Goal: Task Accomplishment & Management: Manage account settings

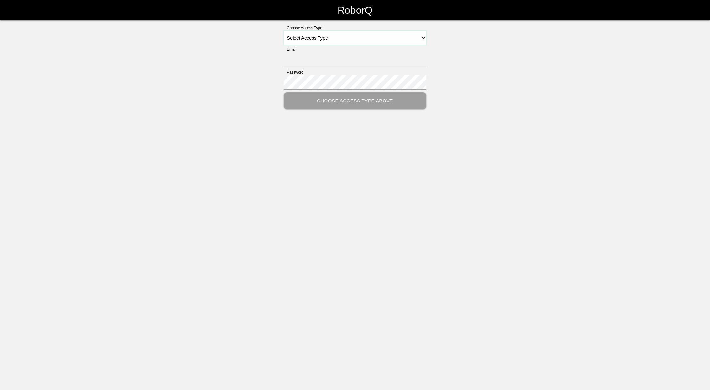
click at [412, 37] on select "Select Access Type Admin Customer Supervisor Worker" at bounding box center [355, 38] width 143 height 14
select select "Admin"
click at [284, 31] on select "Select Access Type Admin Customer Supervisor Worker" at bounding box center [355, 38] width 143 height 14
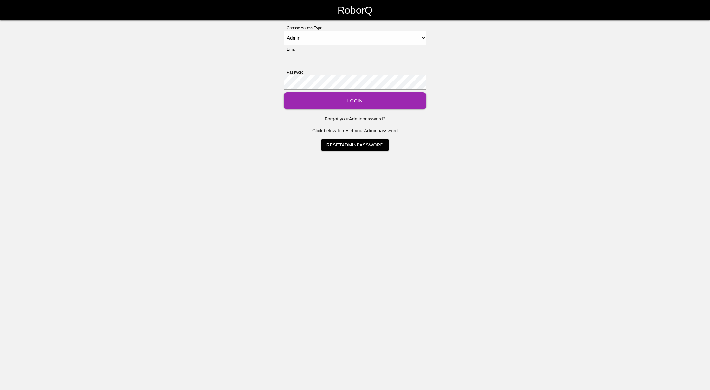
click at [337, 56] on input "Email" at bounding box center [355, 59] width 143 height 15
type input "[EMAIL_ADDRESS][DOMAIN_NAME]"
click at [284, 92] on button "Login" at bounding box center [355, 100] width 143 height 17
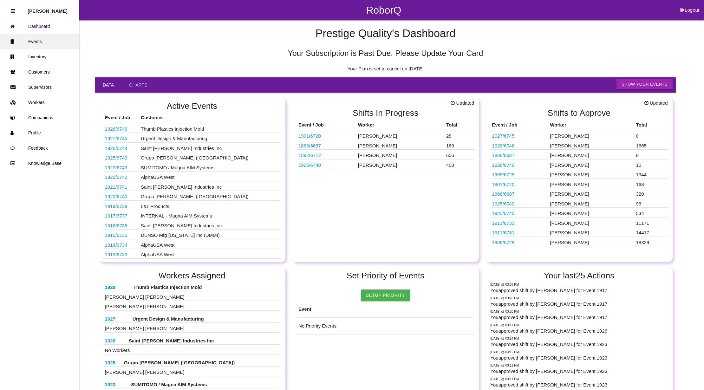
click at [46, 37] on link "Events" at bounding box center [39, 41] width 79 height 15
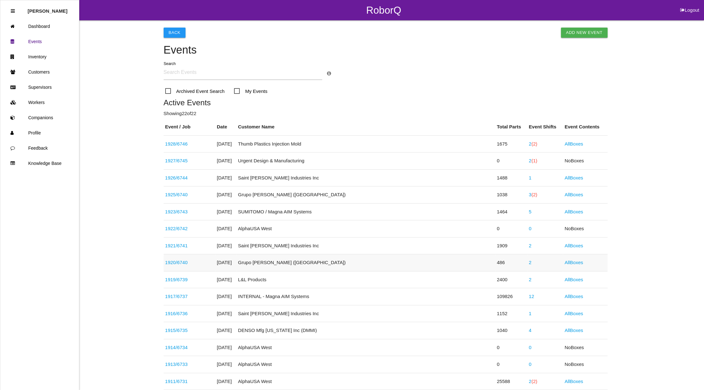
scroll to position [296, 0]
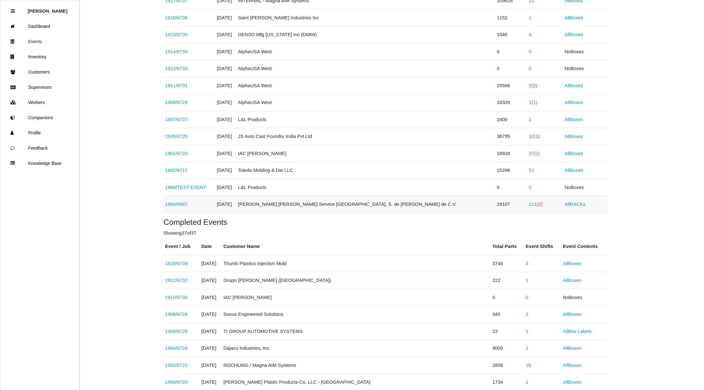
click at [537, 205] on span "(2)" at bounding box center [540, 203] width 6 height 5
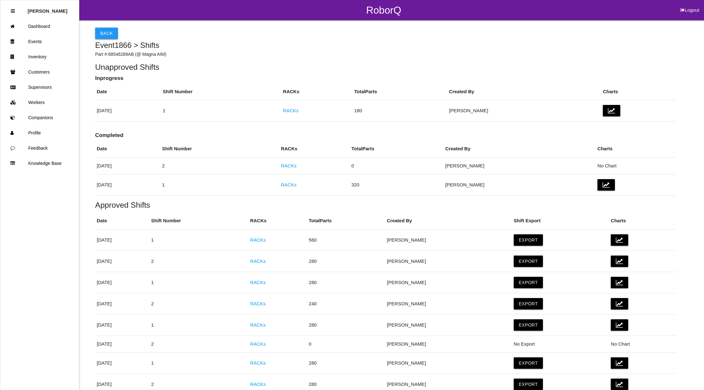
click at [108, 33] on button "Back" at bounding box center [106, 33] width 23 height 11
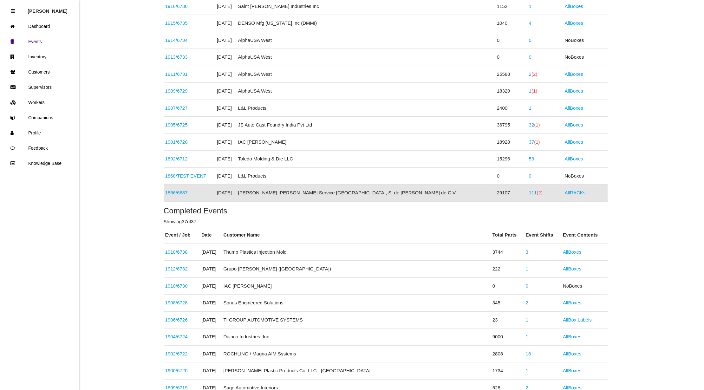
click at [537, 195] on span "(2)" at bounding box center [540, 192] width 6 height 5
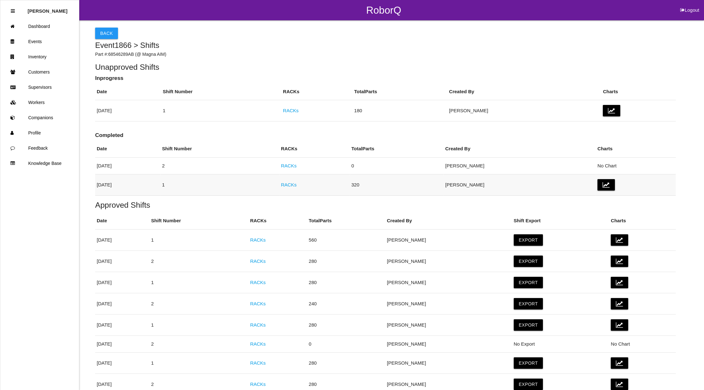
click at [297, 183] on link "RACKs" at bounding box center [289, 184] width 16 height 5
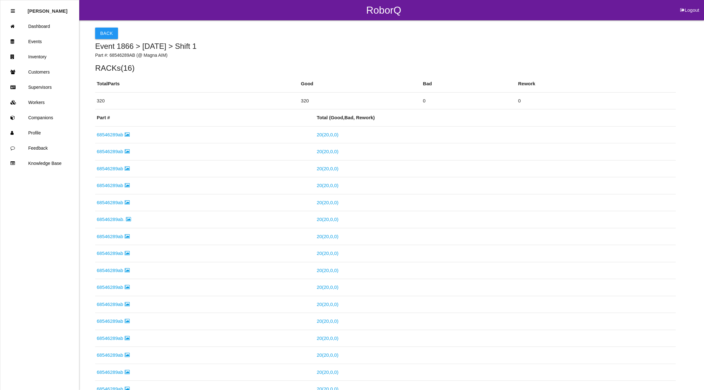
scroll to position [213, 0]
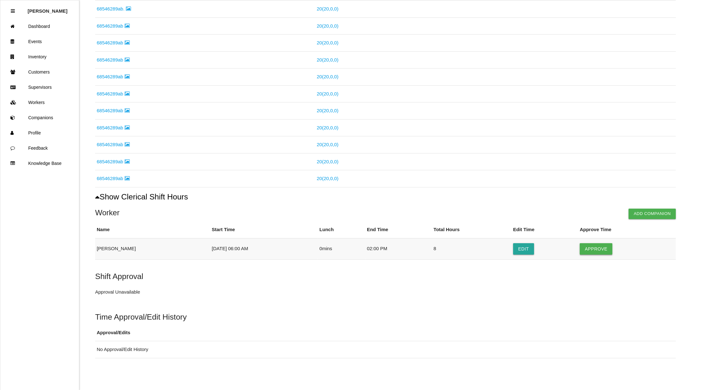
click at [602, 248] on button "Approve" at bounding box center [596, 248] width 33 height 11
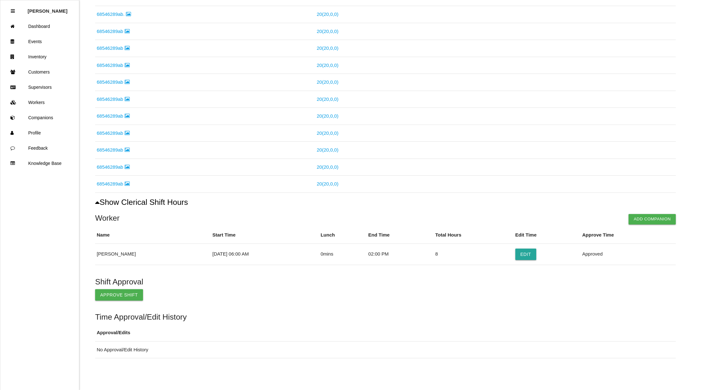
scroll to position [207, 0]
click at [115, 295] on button "Approve Shift" at bounding box center [119, 294] width 48 height 11
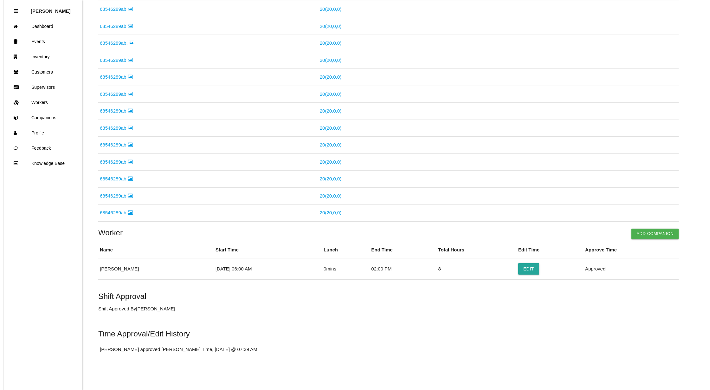
scroll to position [0, 0]
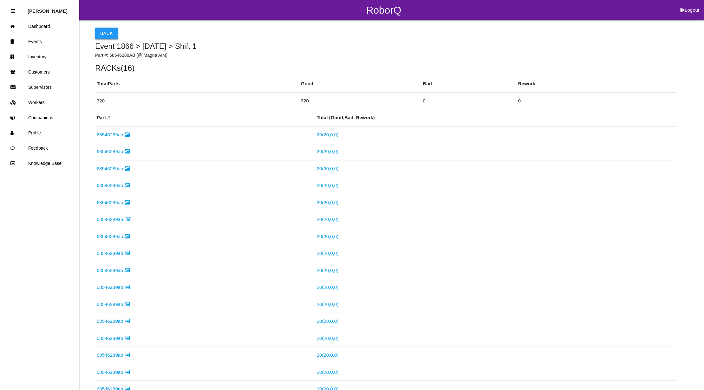
click at [115, 33] on button "Back" at bounding box center [106, 33] width 23 height 11
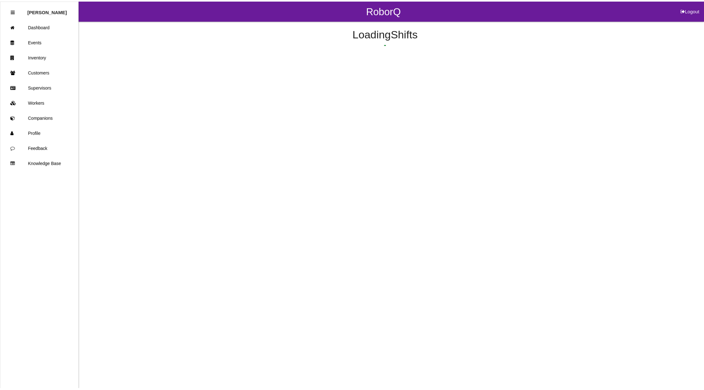
scroll to position [24, 0]
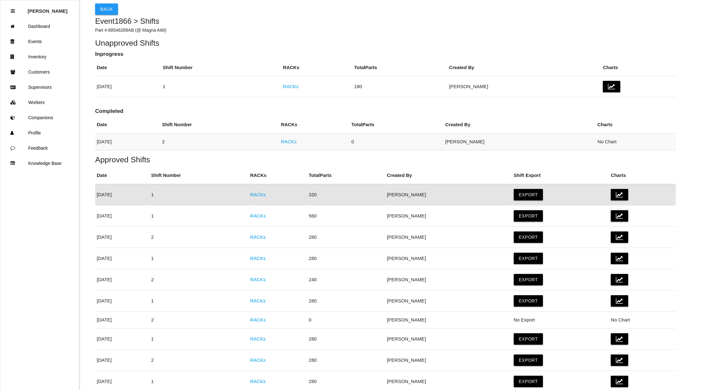
click at [297, 141] on link "RACKs" at bounding box center [289, 141] width 16 height 5
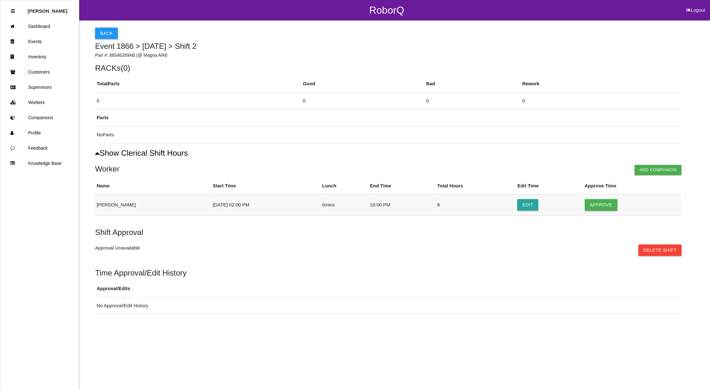
click at [610, 207] on button "Approve" at bounding box center [601, 204] width 33 height 11
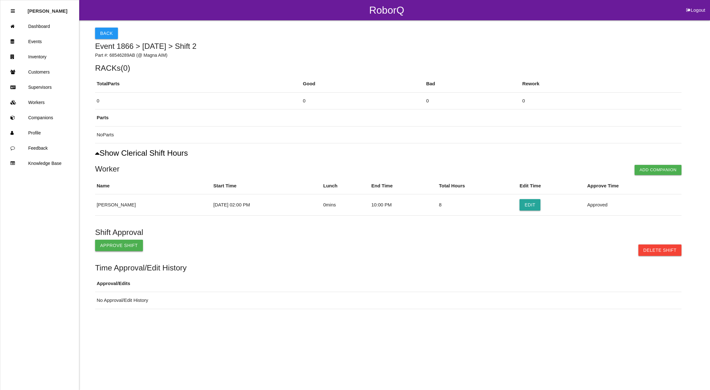
click at [123, 245] on button "Approve Shift" at bounding box center [119, 245] width 48 height 11
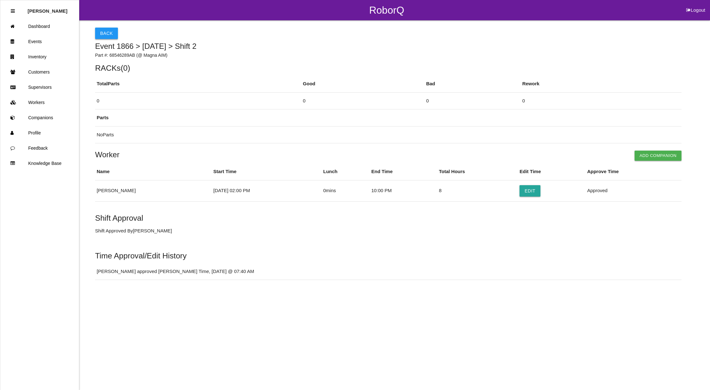
click at [101, 29] on button "Back" at bounding box center [106, 33] width 23 height 11
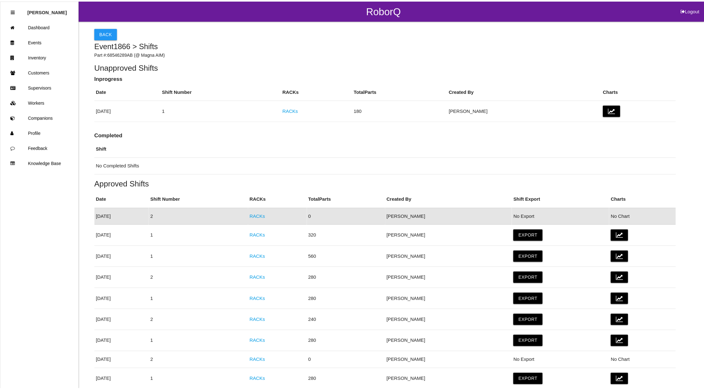
scroll to position [22, 0]
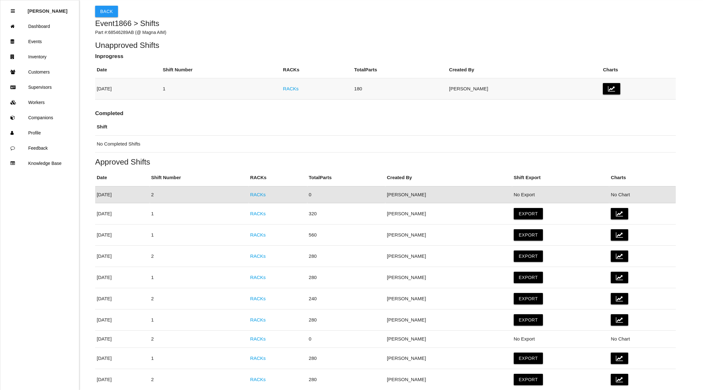
click at [298, 89] on link "RACKs" at bounding box center [291, 88] width 16 height 5
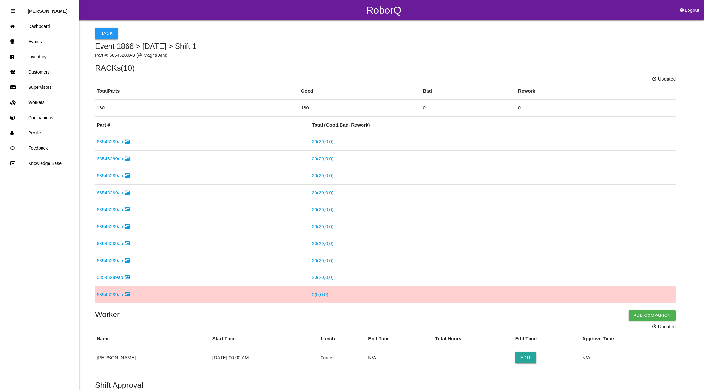
click at [107, 32] on button "Back" at bounding box center [106, 33] width 23 height 11
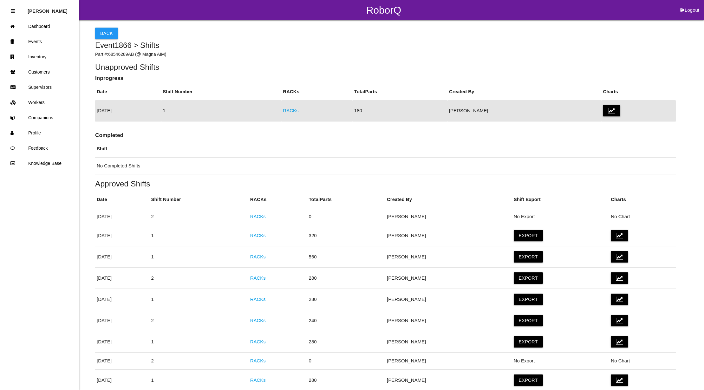
click at [107, 32] on button "Back" at bounding box center [106, 33] width 23 height 11
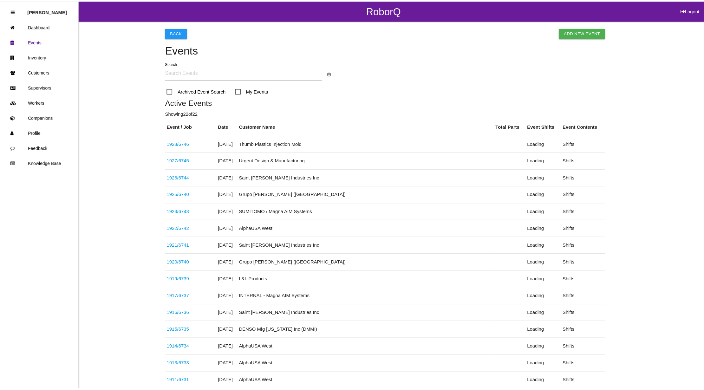
scroll to position [307, 0]
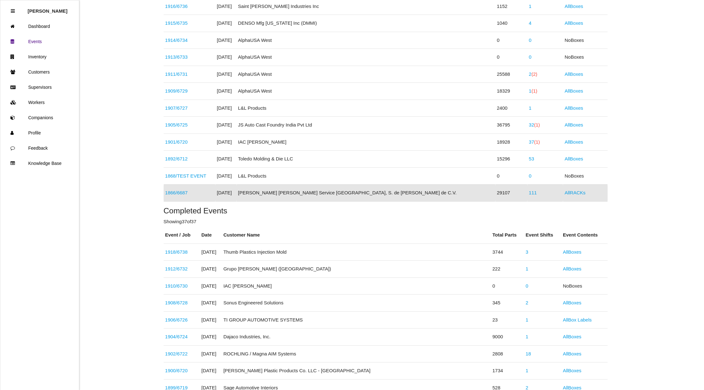
click at [187, 192] on link "1866 / 6687" at bounding box center [176, 192] width 23 height 5
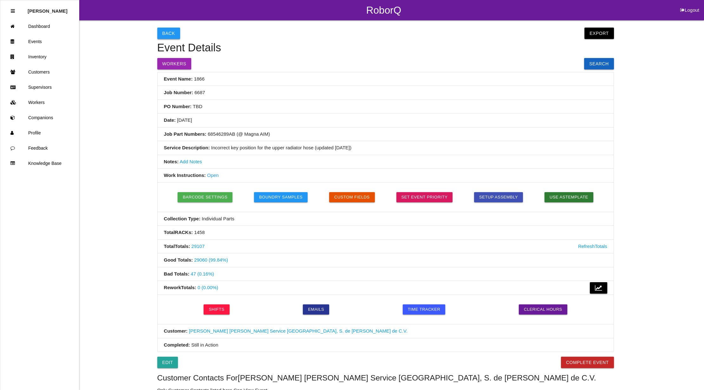
click at [169, 32] on button "Back" at bounding box center [168, 33] width 23 height 11
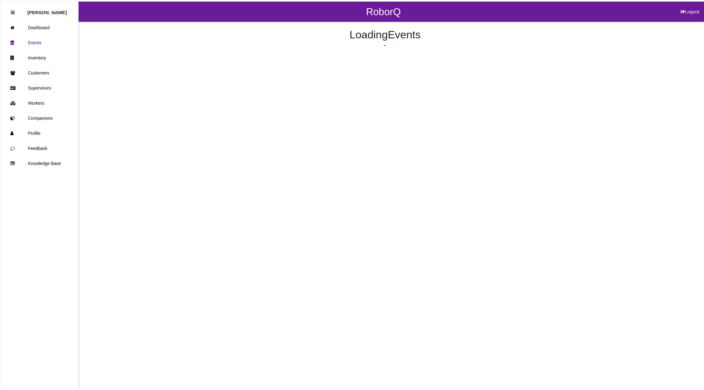
scroll to position [307, 0]
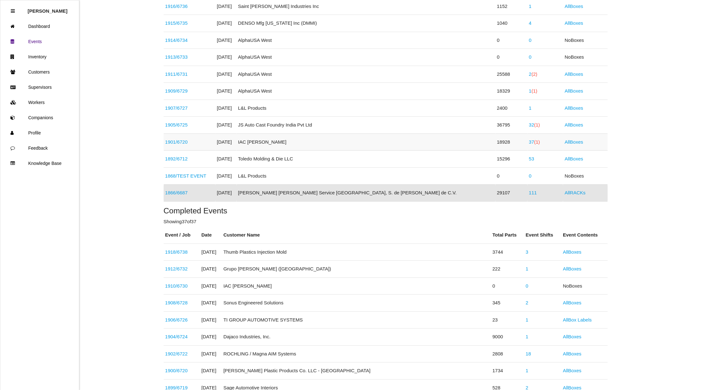
click at [534, 144] on span "(1)" at bounding box center [537, 141] width 6 height 5
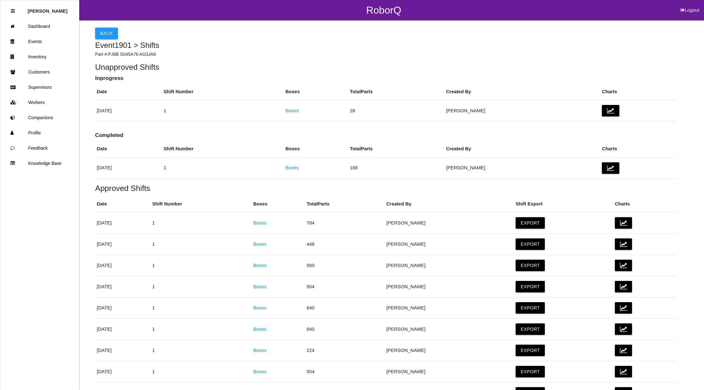
click at [111, 30] on button "Back" at bounding box center [106, 33] width 23 height 11
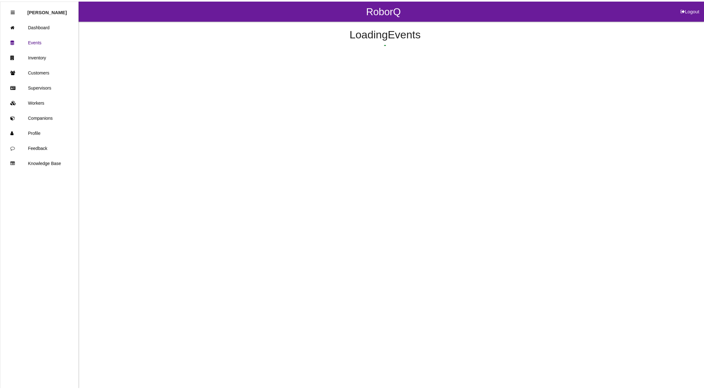
scroll to position [256, 0]
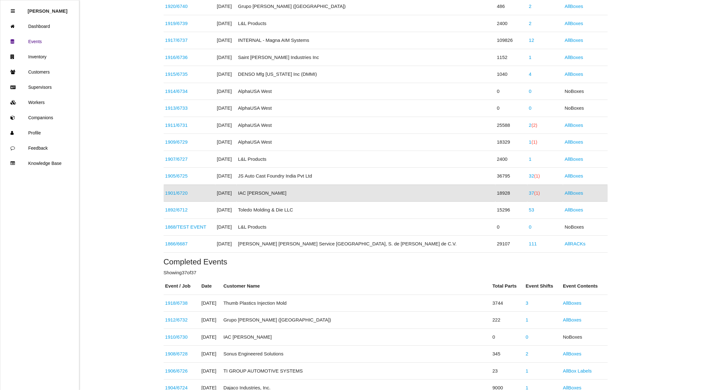
click at [529, 194] on link "37 (1)" at bounding box center [534, 192] width 11 height 5
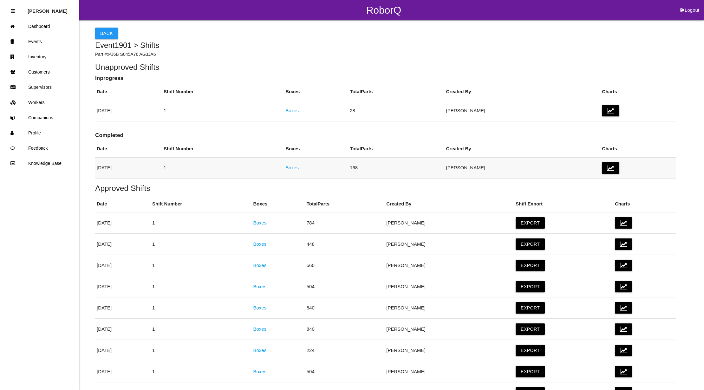
click at [299, 166] on link "Boxes" at bounding box center [291, 167] width 13 height 5
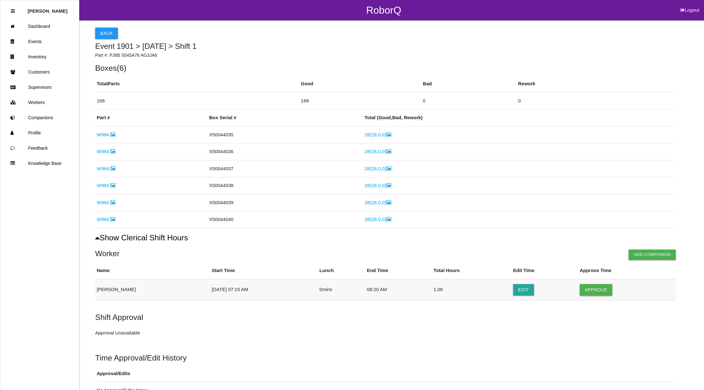
click at [595, 292] on button "Approve" at bounding box center [596, 289] width 33 height 11
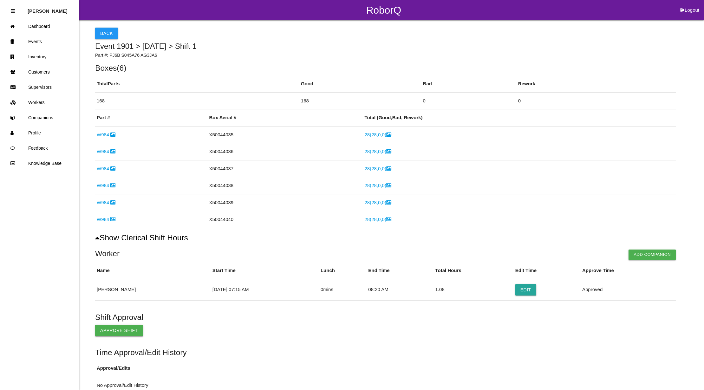
click at [108, 328] on button "Approve Shift" at bounding box center [119, 330] width 48 height 11
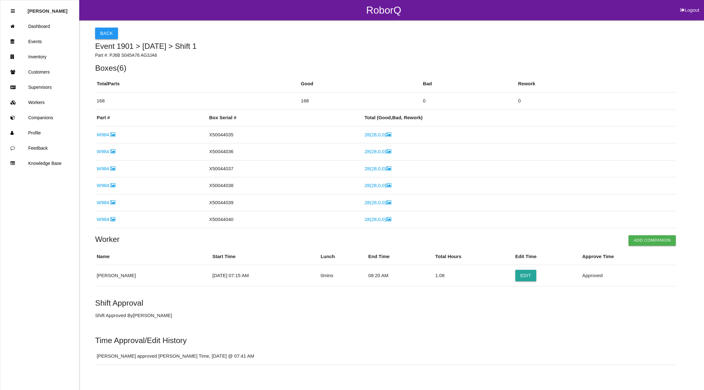
click at [112, 33] on button "Back" at bounding box center [106, 33] width 23 height 11
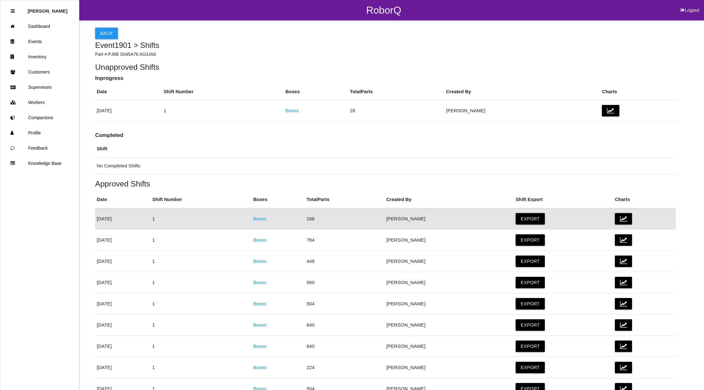
scroll to position [24, 0]
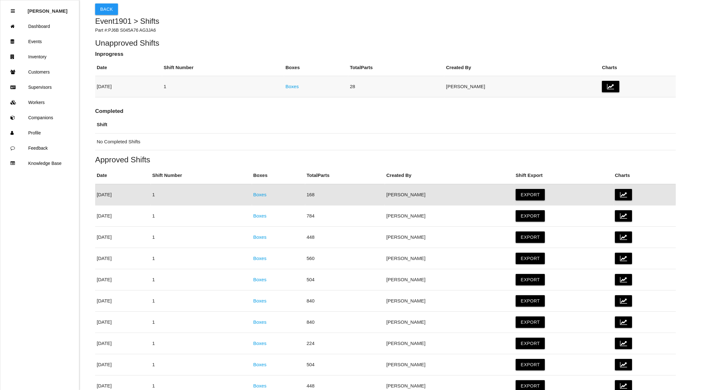
click at [299, 87] on link "Boxes" at bounding box center [291, 86] width 13 height 5
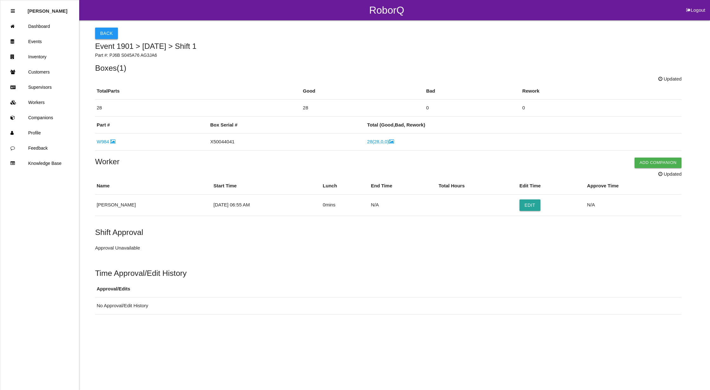
click at [101, 29] on button "Back" at bounding box center [106, 33] width 23 height 11
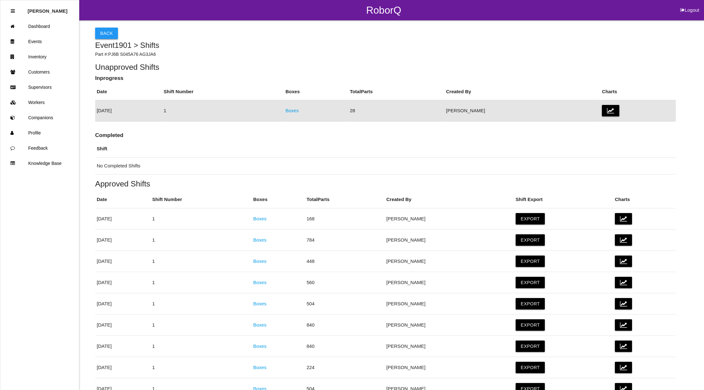
click at [104, 33] on button "Back" at bounding box center [106, 33] width 23 height 11
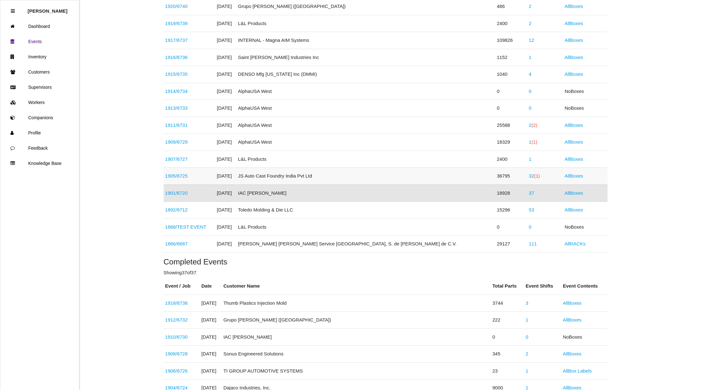
click at [529, 177] on link "32 (1)" at bounding box center [534, 175] width 11 height 5
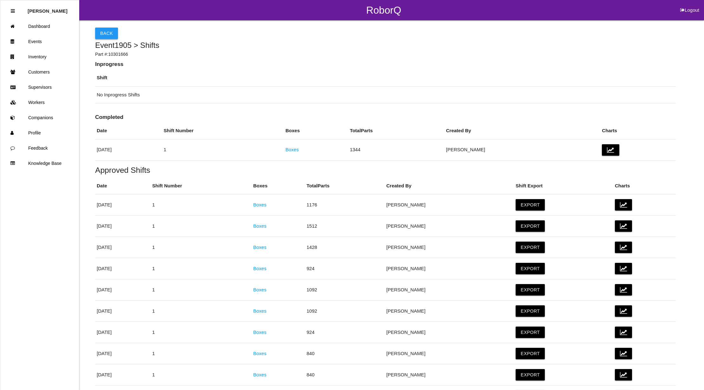
click at [106, 28] on button "Back" at bounding box center [106, 33] width 23 height 11
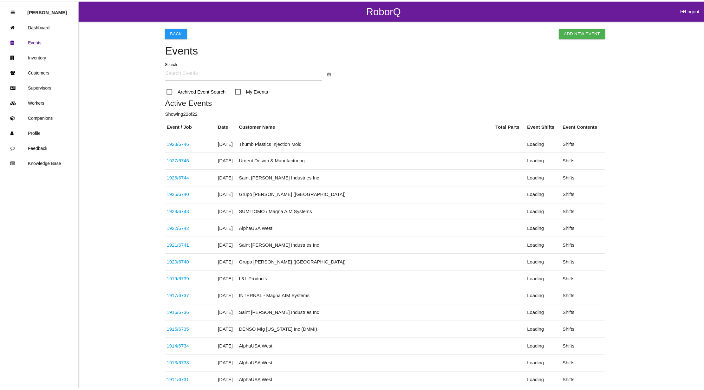
scroll to position [239, 0]
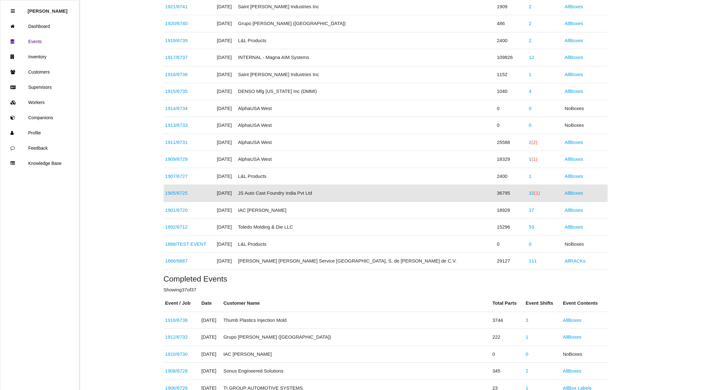
click at [534, 196] on span "(1)" at bounding box center [537, 192] width 6 height 5
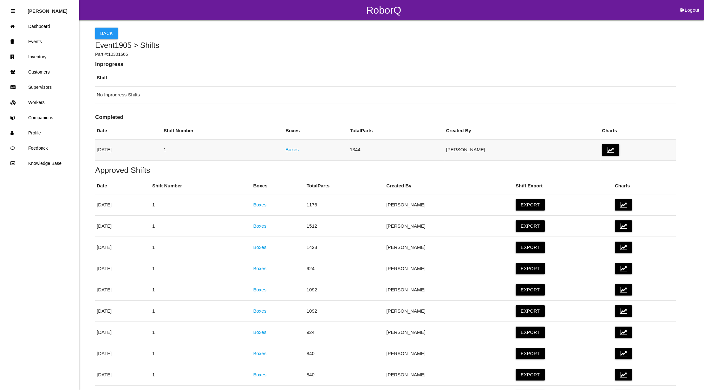
click at [299, 148] on link "Boxes" at bounding box center [291, 149] width 13 height 5
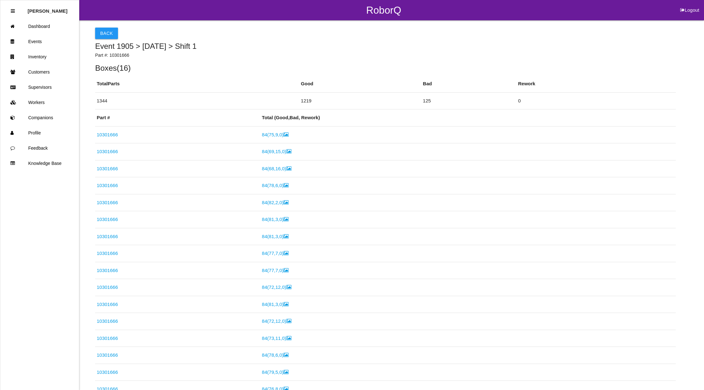
scroll to position [213, 0]
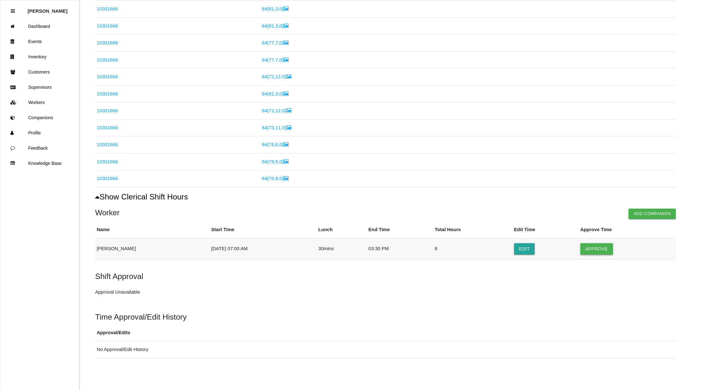
click at [600, 245] on button "Approve" at bounding box center [596, 248] width 33 height 11
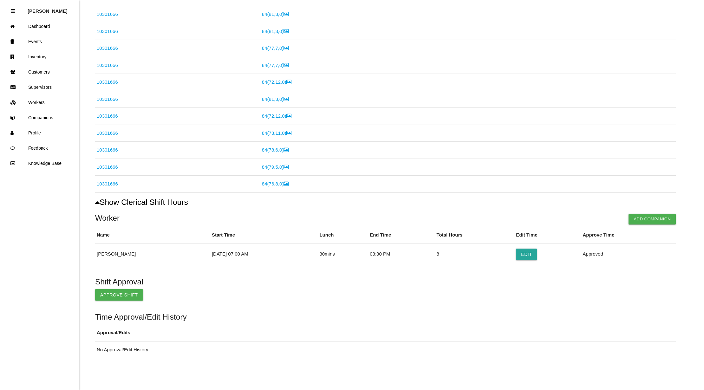
scroll to position [207, 0]
click at [111, 290] on button "Approve Shift" at bounding box center [119, 294] width 48 height 11
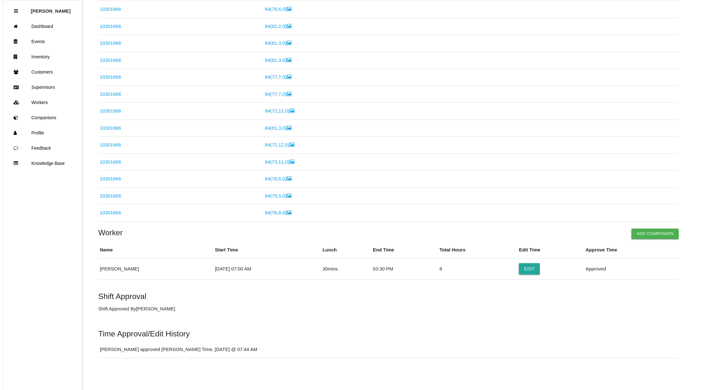
scroll to position [0, 0]
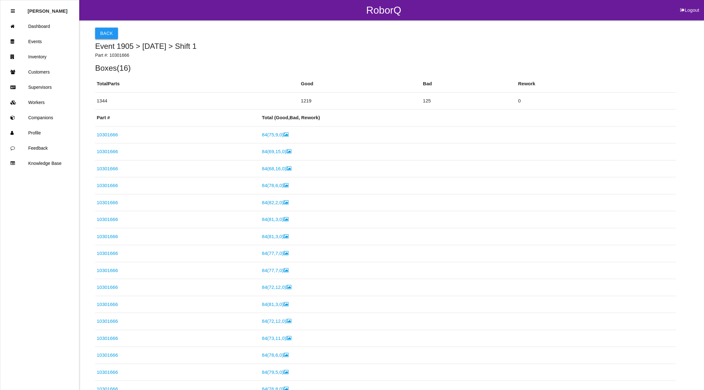
click at [106, 33] on button "Back" at bounding box center [106, 33] width 23 height 11
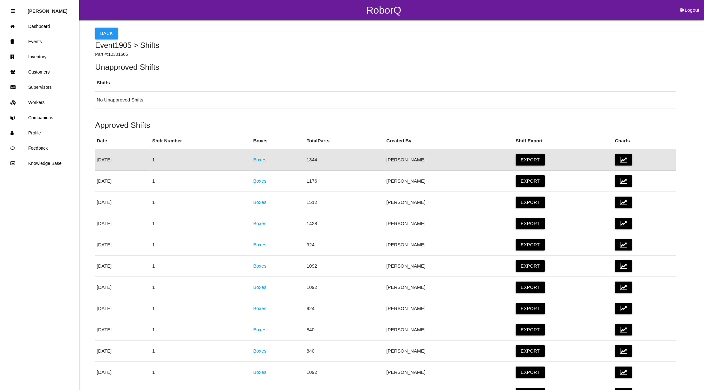
click at [107, 33] on button "Back" at bounding box center [106, 33] width 23 height 11
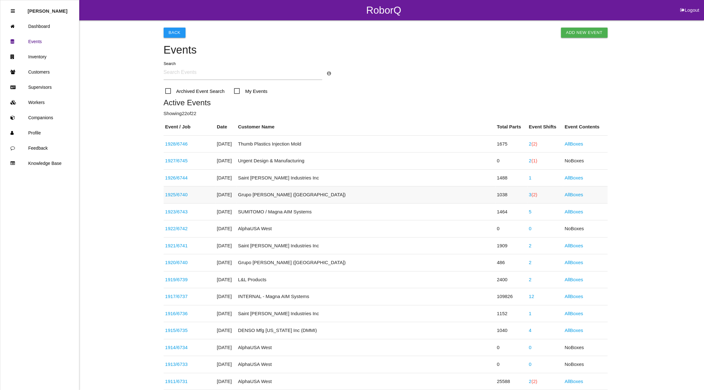
click at [532, 194] on span "(2)" at bounding box center [535, 194] width 6 height 5
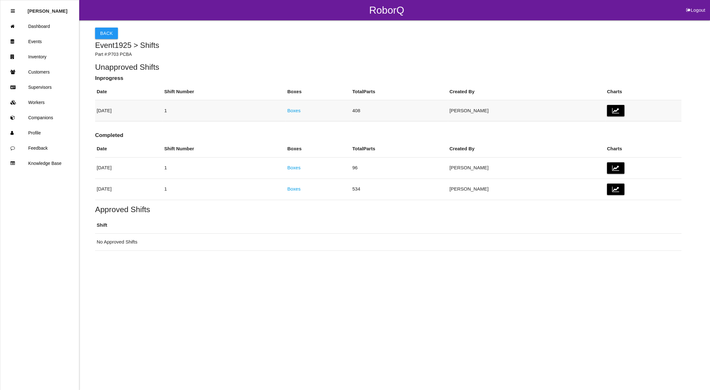
click at [301, 109] on link "Boxes" at bounding box center [293, 110] width 13 height 5
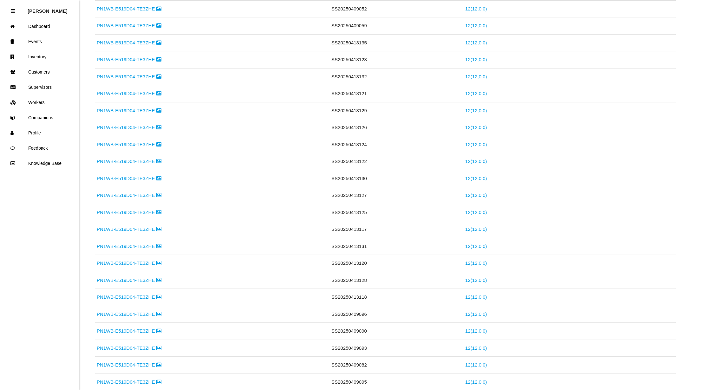
scroll to position [0, 0]
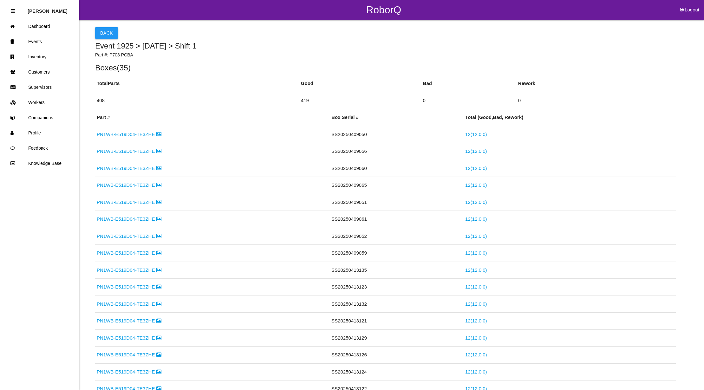
click at [110, 29] on button "Back" at bounding box center [106, 32] width 23 height 11
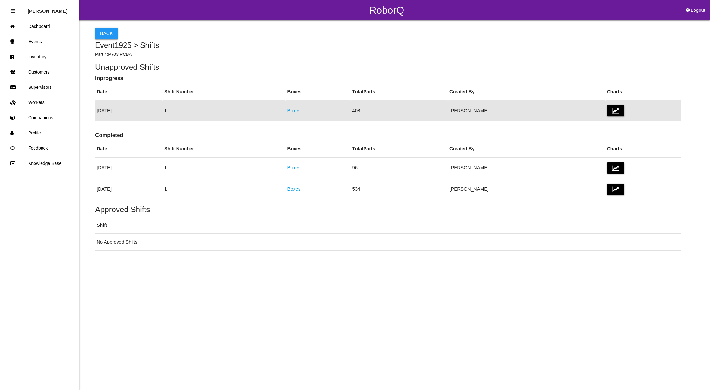
click at [107, 34] on button "Back" at bounding box center [106, 33] width 23 height 11
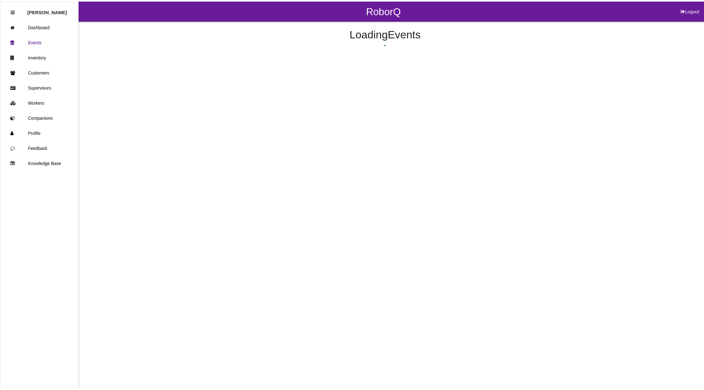
scroll to position [0, 0]
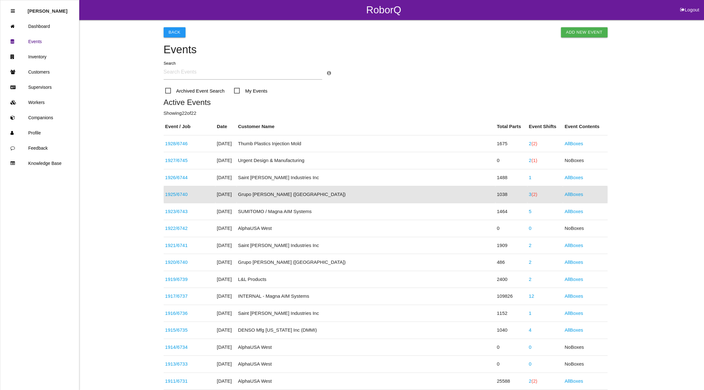
click at [532, 192] on span "(2)" at bounding box center [535, 194] width 6 height 5
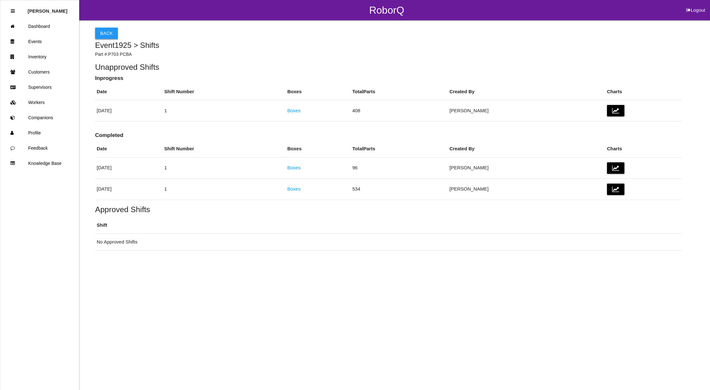
click at [109, 31] on button "Back" at bounding box center [106, 33] width 23 height 11
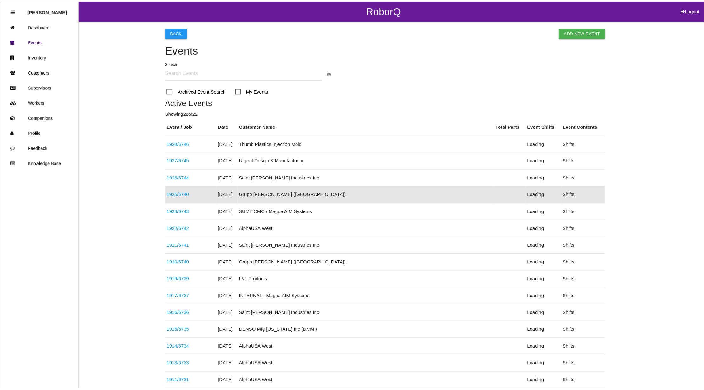
scroll to position [0, 0]
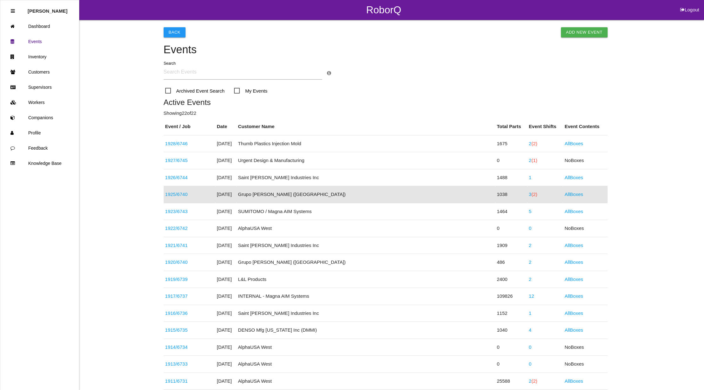
click at [694, 4] on button "Logout" at bounding box center [690, 2] width 29 height 5
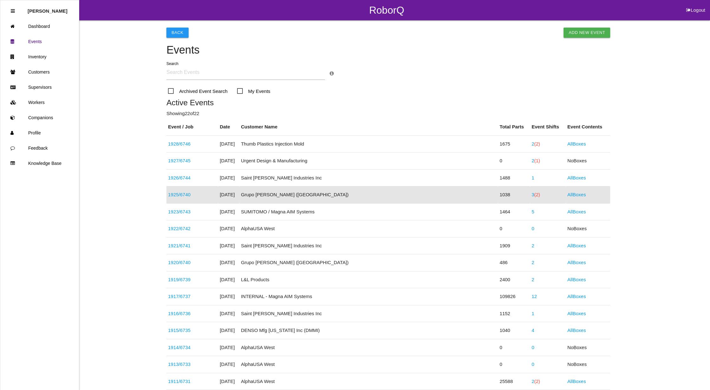
select select "Admin"
